Goal: Task Accomplishment & Management: Manage account settings

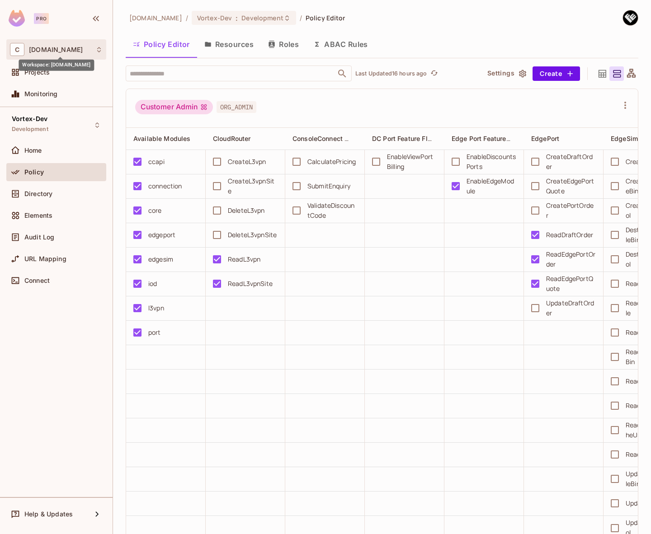
click at [61, 52] on span "[DOMAIN_NAME]" at bounding box center [56, 49] width 54 height 7
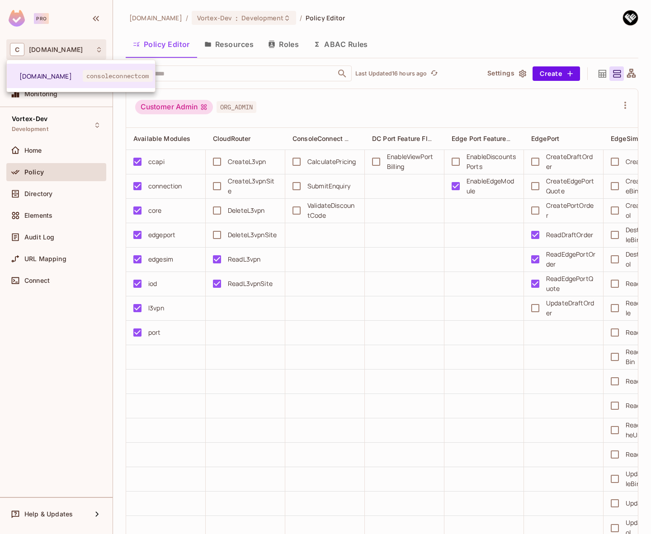
click at [58, 287] on div at bounding box center [325, 267] width 651 height 534
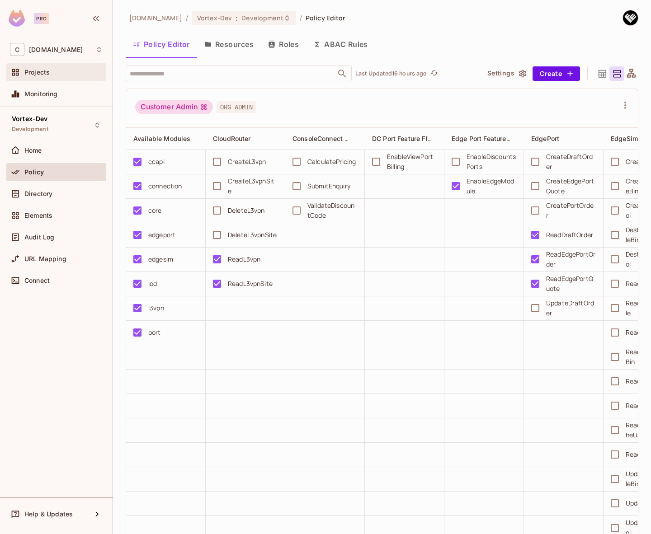
click at [45, 71] on span "Projects" at bounding box center [36, 72] width 25 height 7
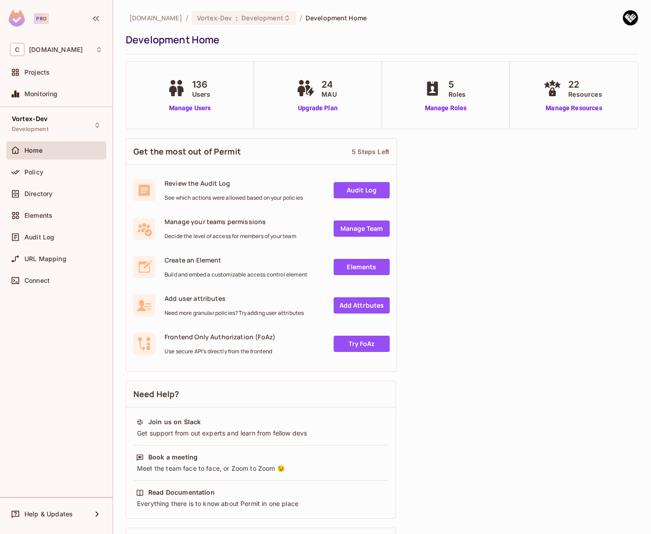
click at [323, 95] on span "MAU" at bounding box center [328, 94] width 15 height 9
click at [326, 84] on span "24" at bounding box center [328, 85] width 15 height 14
click at [305, 91] on icon at bounding box center [307, 89] width 5 height 9
click at [94, 50] on div "C [DOMAIN_NAME]" at bounding box center [56, 49] width 93 height 13
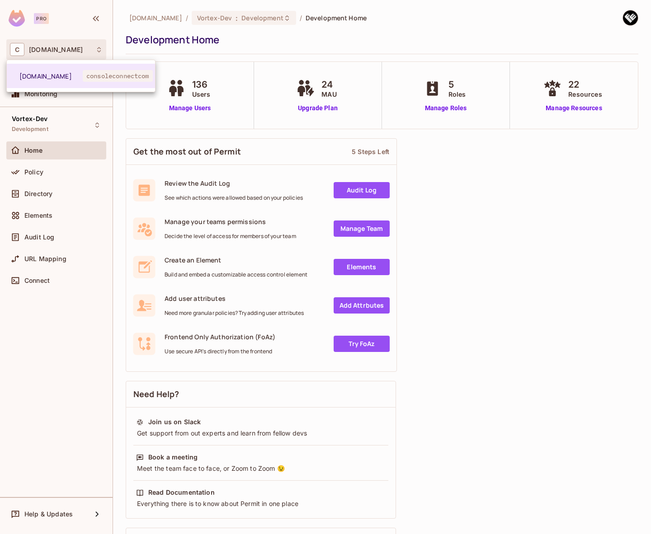
click at [91, 50] on div at bounding box center [325, 267] width 651 height 534
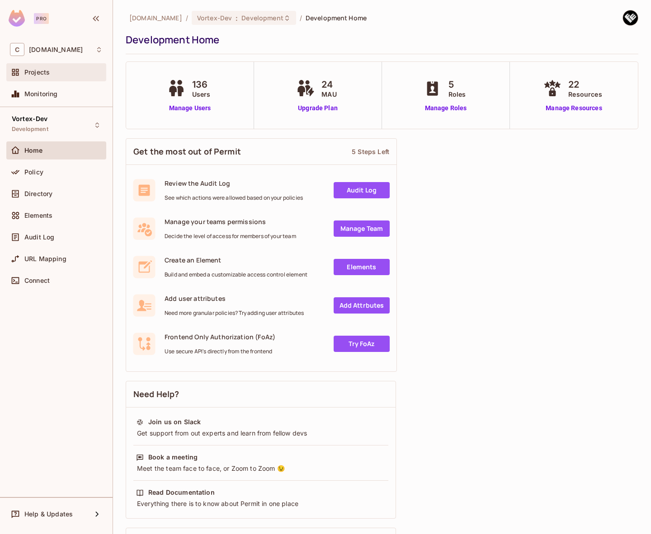
click at [57, 71] on div "Projects" at bounding box center [63, 72] width 78 height 7
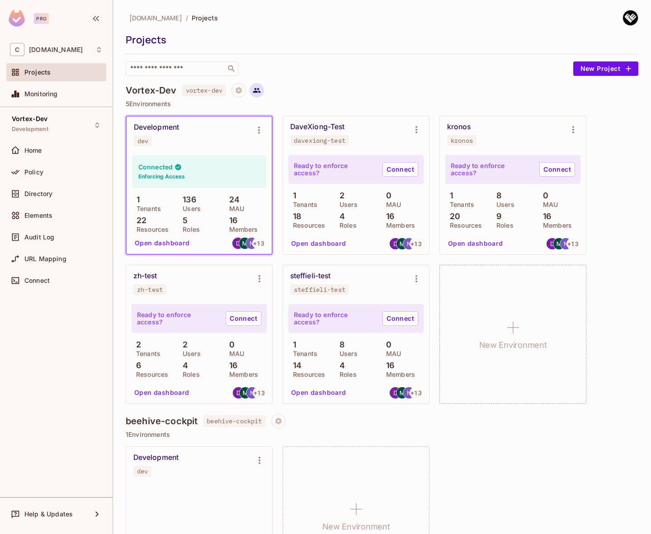
click at [256, 90] on icon at bounding box center [257, 90] width 8 height 5
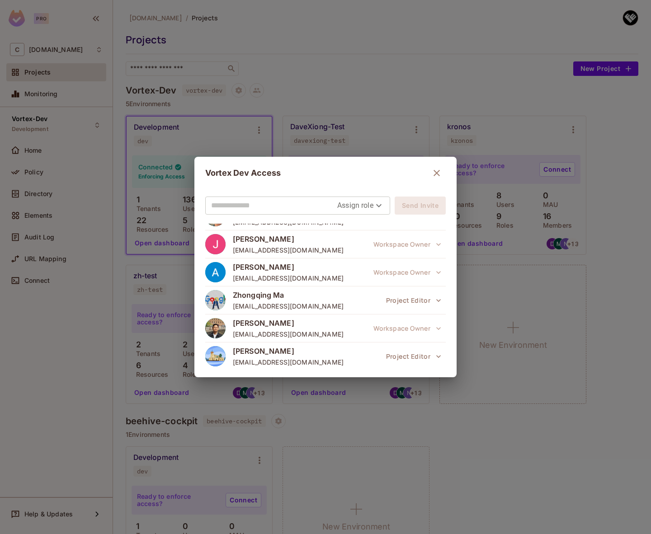
scroll to position [168, 0]
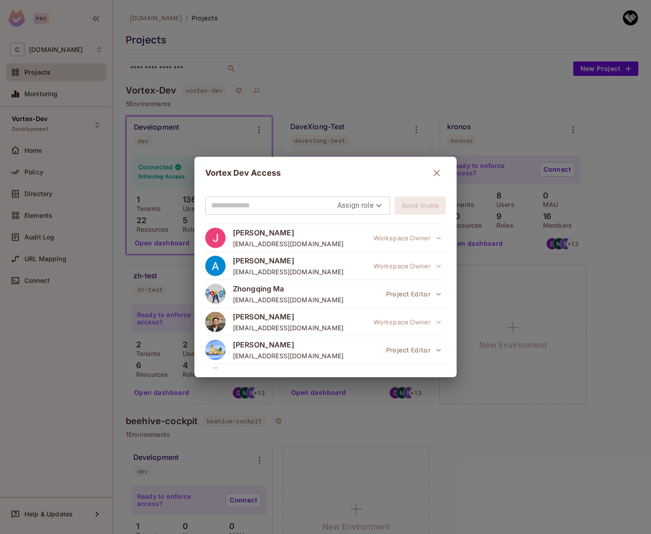
click at [277, 208] on input "text" at bounding box center [274, 205] width 126 height 14
paste input "**********"
type input "**********"
click at [361, 206] on body "Pro C [DOMAIN_NAME] Projects Monitoring Vortex-Dev Development Home Policy Dire…" at bounding box center [325, 267] width 651 height 534
click at [360, 239] on li "Editor" at bounding box center [360, 242] width 47 height 16
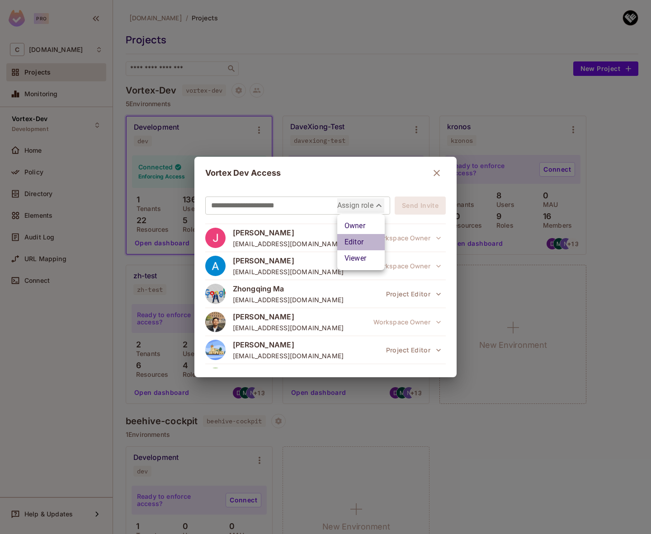
type input "*****"
click at [420, 207] on button "Send Invite" at bounding box center [420, 206] width 51 height 18
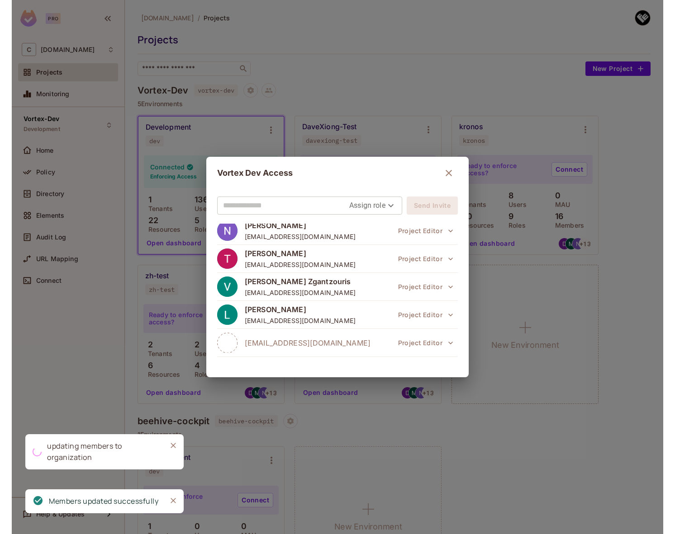
scroll to position [349, 0]
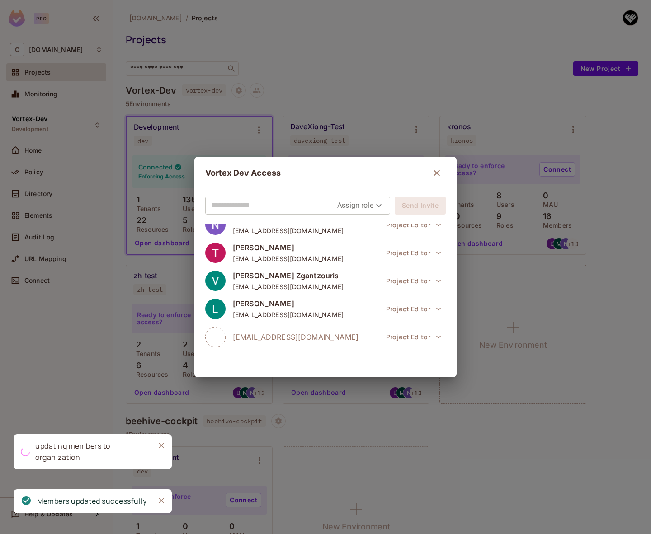
click at [441, 173] on icon "button" at bounding box center [436, 173] width 11 height 11
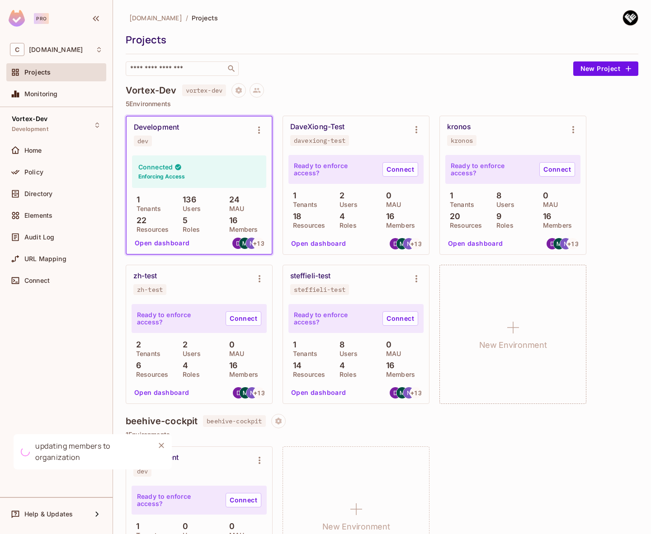
click at [70, 321] on div "Vortex-Dev Development Home Policy Directory Elements Audit Log URL Mapping Con…" at bounding box center [56, 302] width 113 height 390
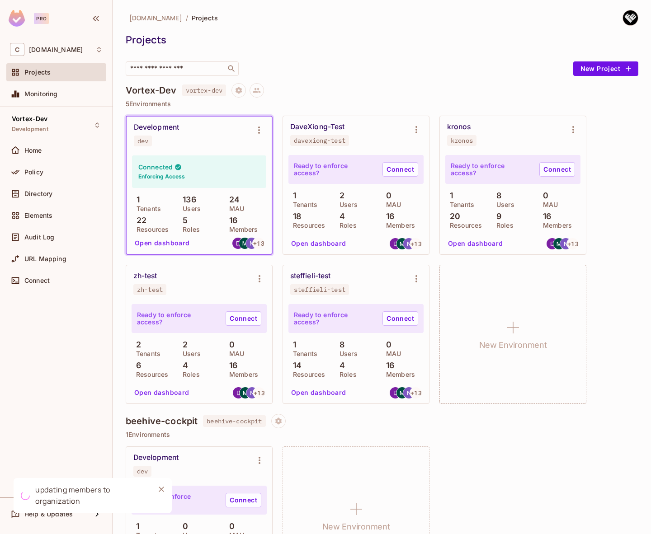
click at [165, 130] on div "Development" at bounding box center [156, 127] width 45 height 9
click at [160, 122] on div "Development dev" at bounding box center [199, 135] width 145 height 36
click at [79, 130] on div "Vortex-Dev Development" at bounding box center [56, 125] width 100 height 25
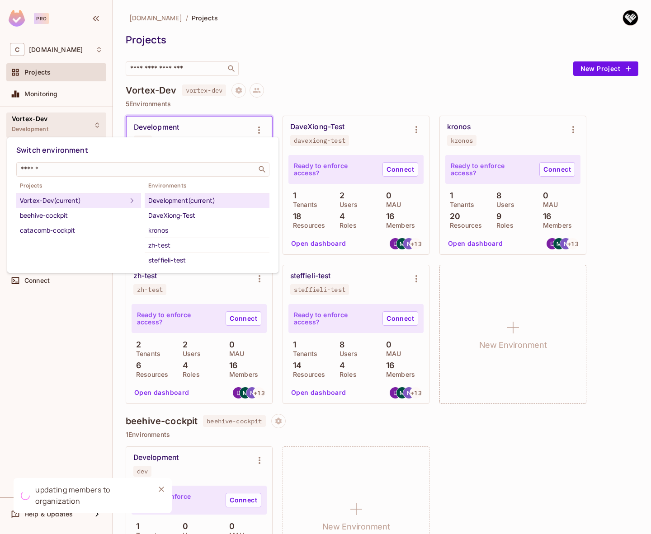
click at [182, 201] on div "Development (current)" at bounding box center [207, 200] width 118 height 11
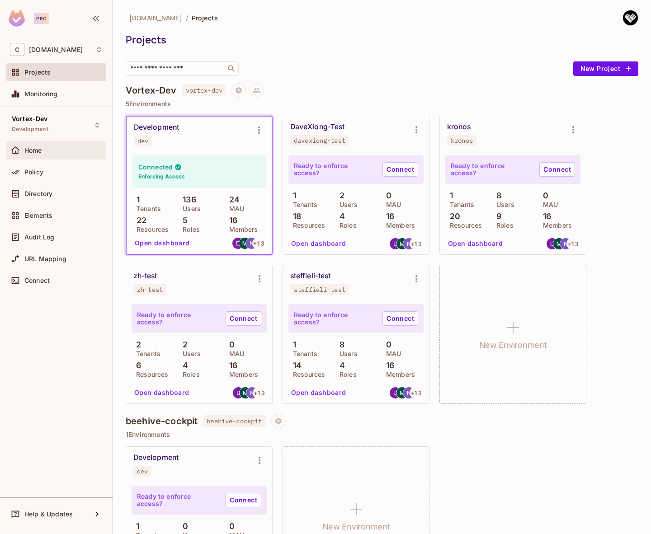
click at [52, 153] on div "Home" at bounding box center [63, 150] width 78 height 7
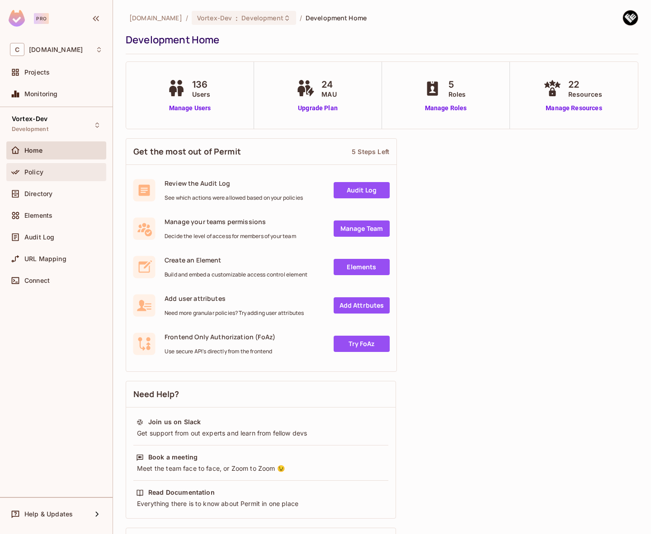
click at [72, 165] on div "Policy" at bounding box center [56, 172] width 100 height 18
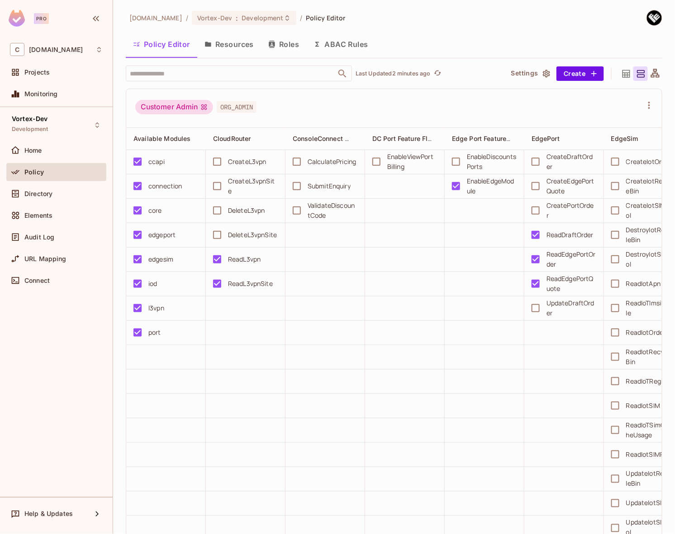
click at [235, 108] on span "ORG_ADMIN" at bounding box center [237, 107] width 40 height 12
click at [200, 107] on div "Customer Admin" at bounding box center [174, 107] width 78 height 14
click at [251, 108] on span "ORG_ADMIN" at bounding box center [237, 107] width 40 height 12
click at [643, 103] on icon "button" at bounding box center [648, 105] width 11 height 11
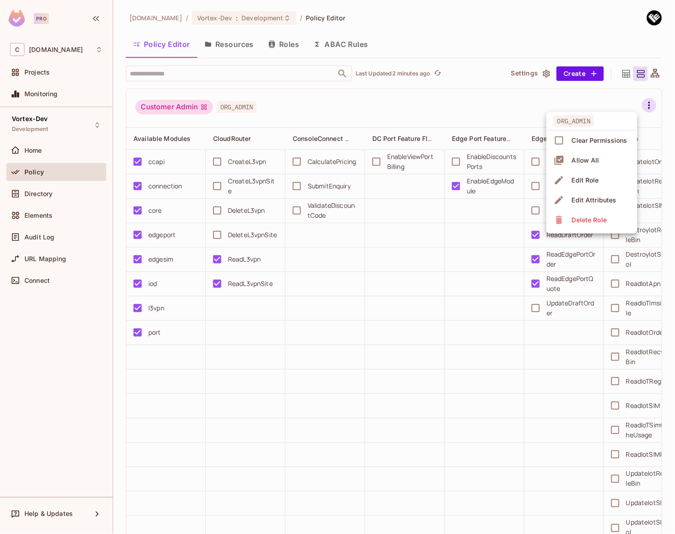
click at [386, 109] on div at bounding box center [337, 267] width 675 height 534
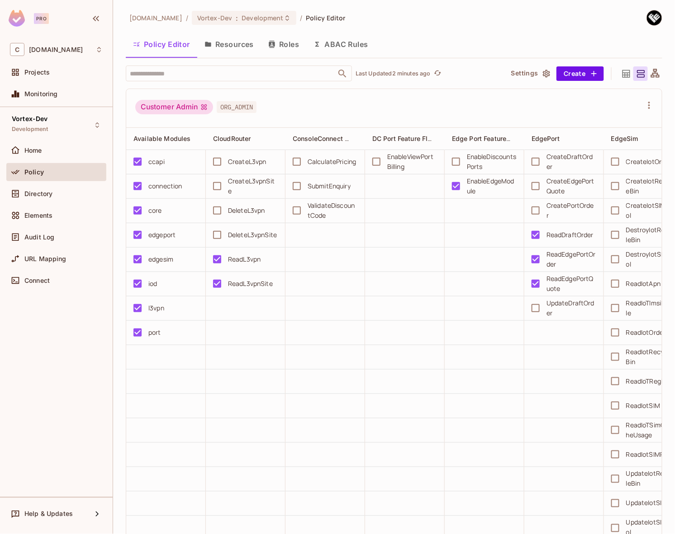
click at [236, 108] on span "ORG_ADMIN" at bounding box center [237, 107] width 40 height 12
drag, startPoint x: 279, startPoint y: 45, endPoint x: 266, endPoint y: 56, distance: 16.4
click at [279, 46] on button "Roles" at bounding box center [283, 44] width 45 height 23
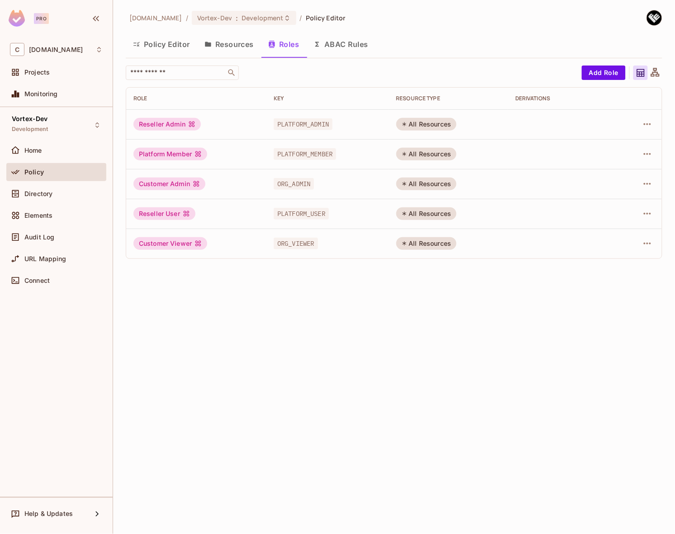
click at [191, 123] on icon at bounding box center [191, 124] width 7 height 7
drag, startPoint x: 180, startPoint y: 122, endPoint x: 329, endPoint y: 118, distance: 148.4
click at [181, 122] on div "Reseller Admin" at bounding box center [166, 124] width 67 height 13
click at [649, 125] on icon "button" at bounding box center [647, 124] width 11 height 11
click at [618, 147] on div "Edit Role" at bounding box center [607, 145] width 27 height 9
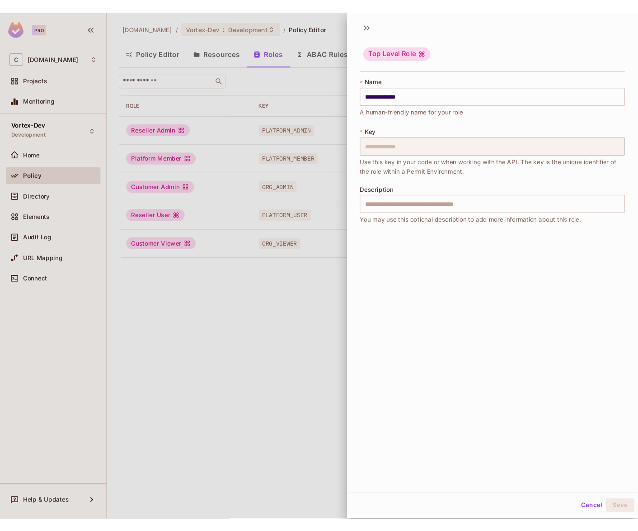
scroll to position [1, 0]
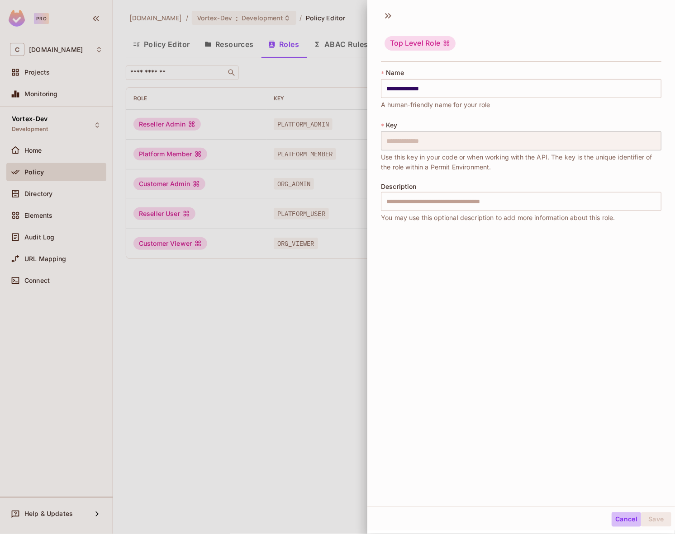
click at [625, 519] on button "Cancel" at bounding box center [625, 520] width 29 height 14
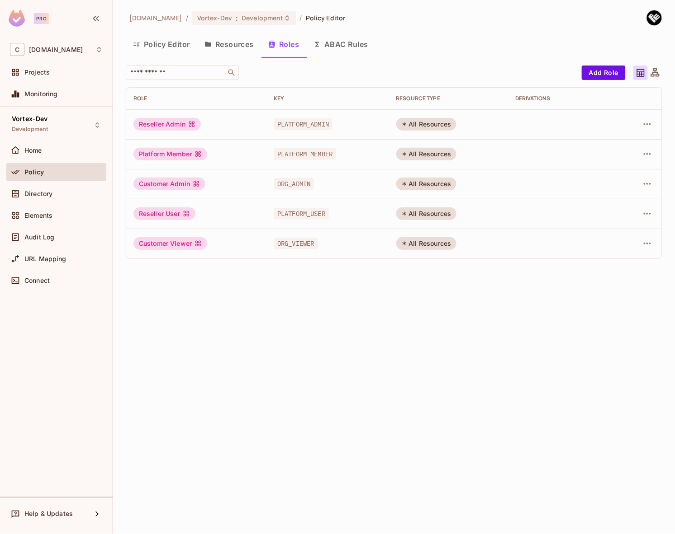
click at [184, 331] on div "[DOMAIN_NAME] / Vortex-Dev : Development / Policy Editor Policy Editor Resource…" at bounding box center [394, 267] width 562 height 534
click at [170, 48] on button "Policy Editor" at bounding box center [161, 44] width 71 height 23
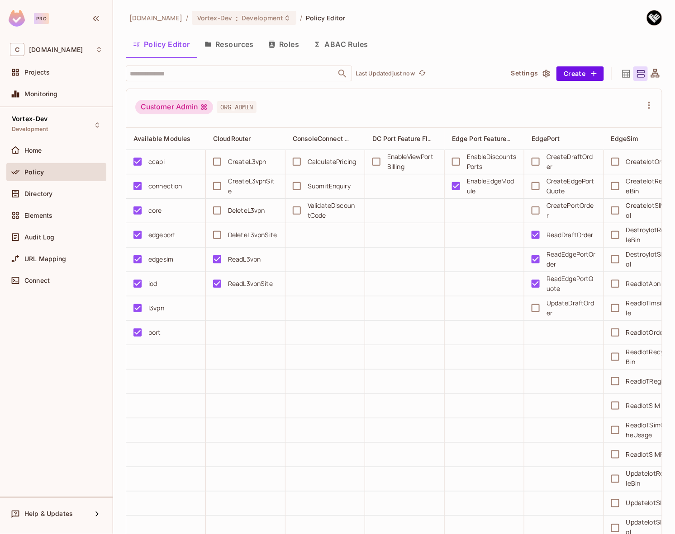
drag, startPoint x: 201, startPoint y: 108, endPoint x: 265, endPoint y: 110, distance: 64.2
click at [201, 108] on icon at bounding box center [203, 107] width 7 height 7
click at [643, 104] on icon "button" at bounding box center [648, 105] width 11 height 11
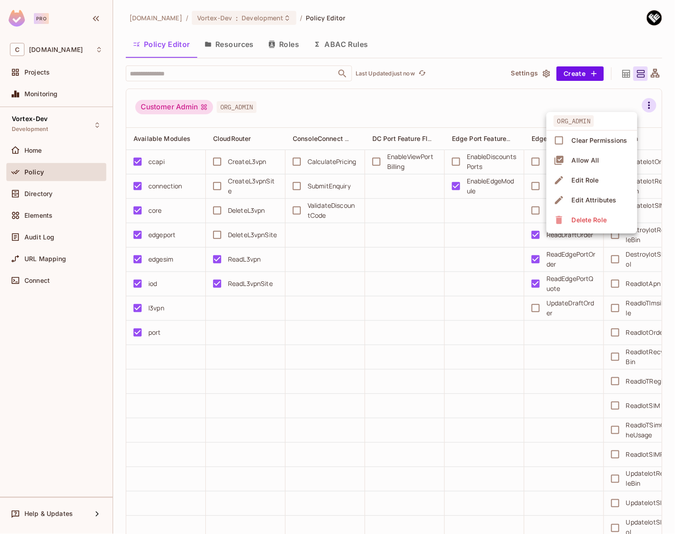
click at [413, 107] on div at bounding box center [337, 267] width 675 height 534
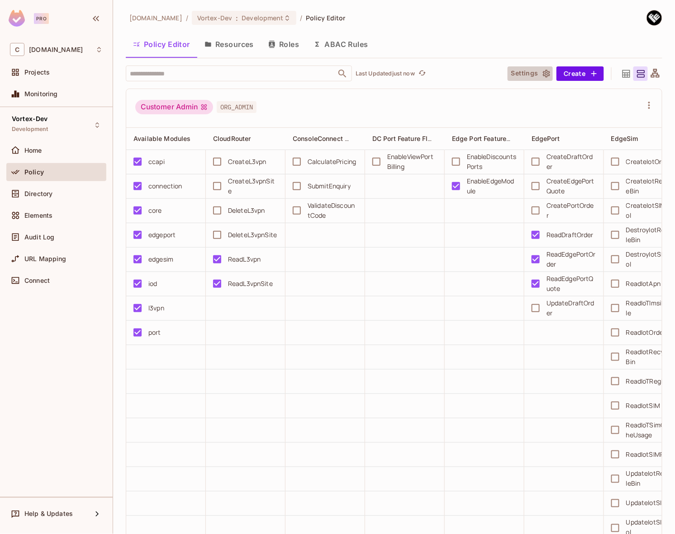
click at [543, 73] on icon "button" at bounding box center [546, 73] width 9 height 9
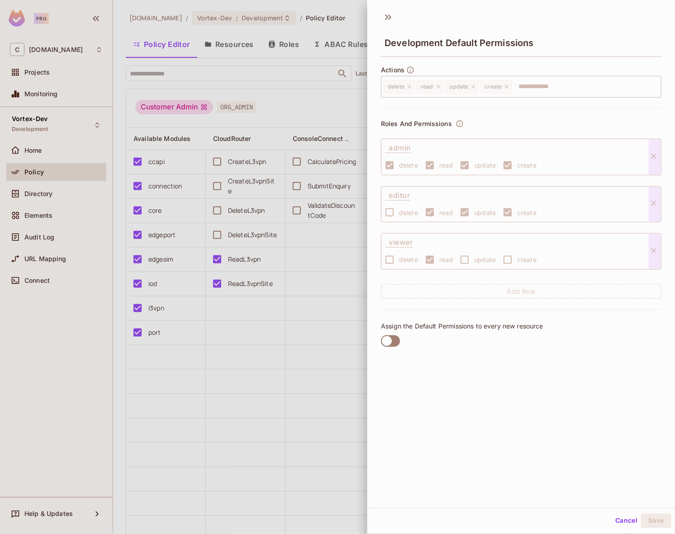
click at [339, 105] on div at bounding box center [337, 267] width 675 height 534
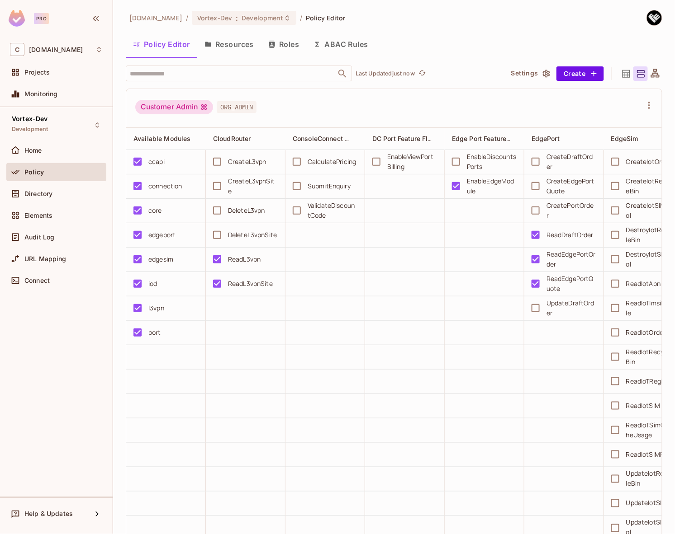
click at [209, 108] on div "Customer Admin" at bounding box center [174, 107] width 78 height 14
click at [233, 108] on span "ORG_ADMIN" at bounding box center [237, 107] width 40 height 12
click at [239, 108] on span "ORG_ADMIN" at bounding box center [237, 107] width 40 height 12
